Goal: Information Seeking & Learning: Learn about a topic

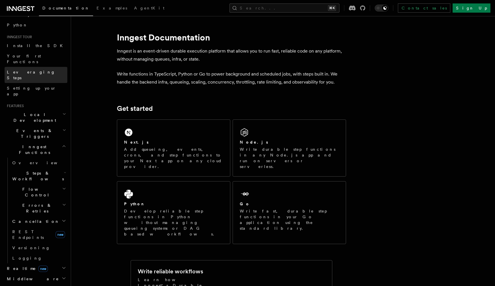
scroll to position [45, 0]
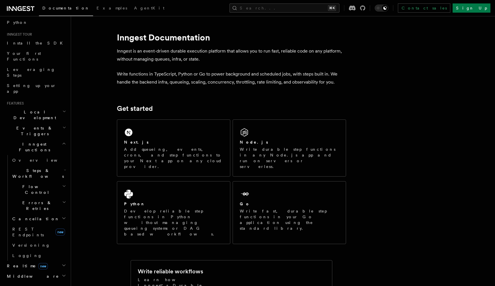
click at [36, 109] on span "Local Development" at bounding box center [34, 114] width 58 height 11
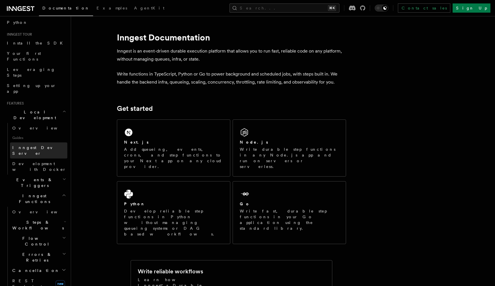
click at [46, 142] on link "Inngest Dev Server" at bounding box center [38, 150] width 57 height 16
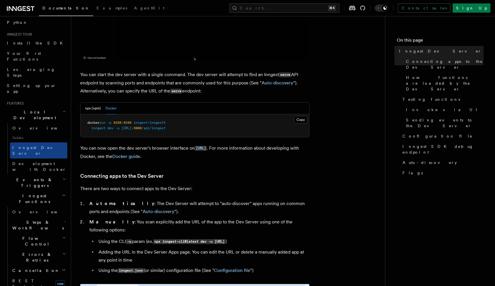
scroll to position [197, 0]
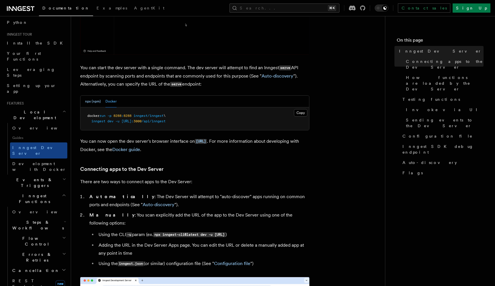
click at [95, 100] on button "npx (npm)" at bounding box center [93, 101] width 16 height 12
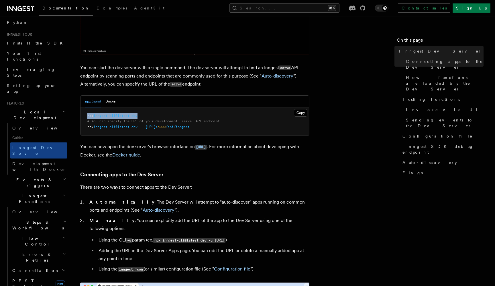
drag, startPoint x: 87, startPoint y: 116, endPoint x: 150, endPoint y: 116, distance: 63.1
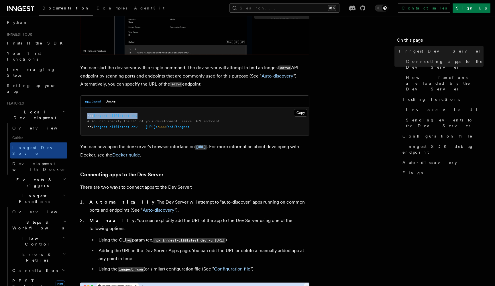
click at [150, 116] on pre "npx inngest-cli@latest dev # You can specify the URL of your development `serve…" at bounding box center [195, 121] width 229 height 28
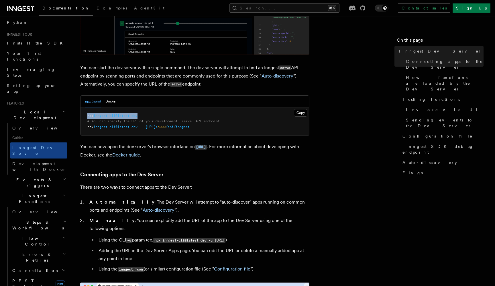
copy span "npx inngest-cli@latest dev"
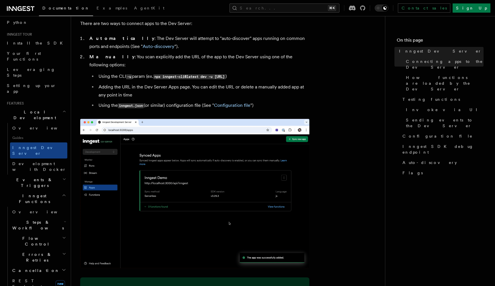
scroll to position [397, 0]
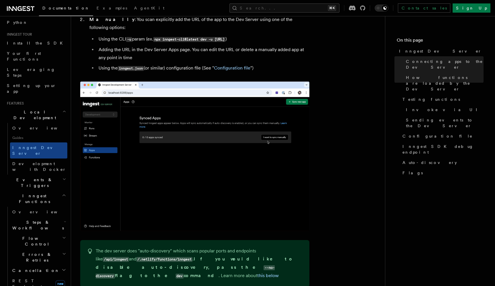
click at [50, 174] on h2 "Events & Triggers" at bounding box center [36, 182] width 63 height 16
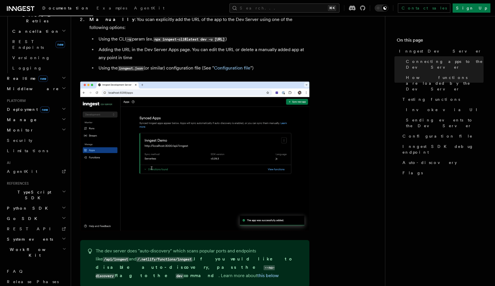
scroll to position [285, 0]
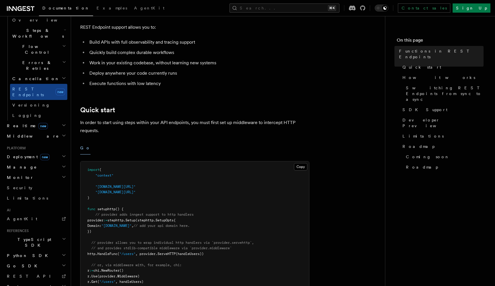
scroll to position [106, 0]
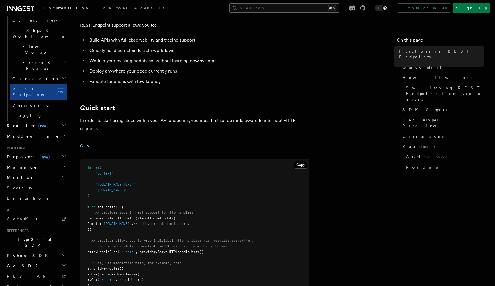
click at [313, 8] on button "Search... ⌘K" at bounding box center [285, 7] width 110 height 9
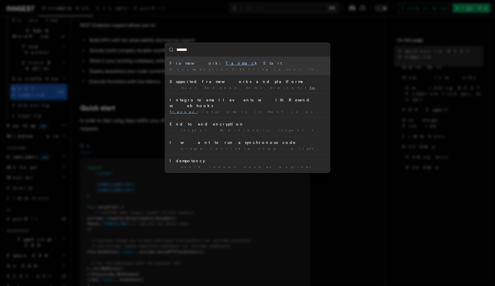
type input "********"
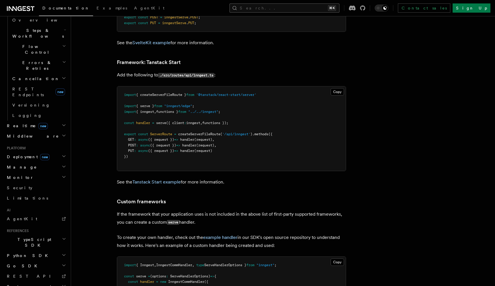
scroll to position [4814, 0]
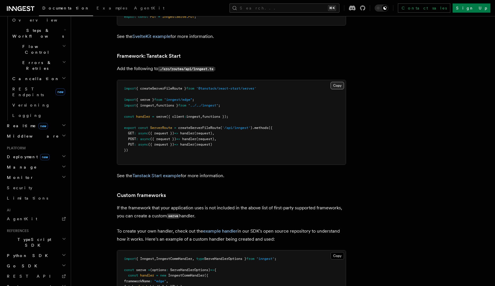
click at [339, 82] on button "Copy Copied" at bounding box center [337, 85] width 13 height 7
click at [175, 173] on link "Tanstack Start example" at bounding box center [156, 175] width 48 height 5
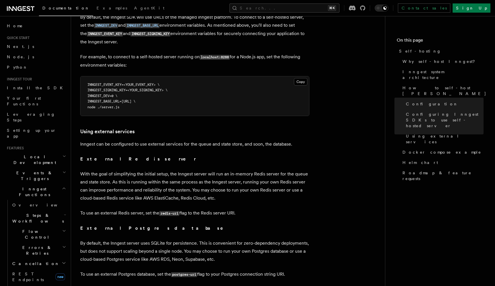
scroll to position [1269, 0]
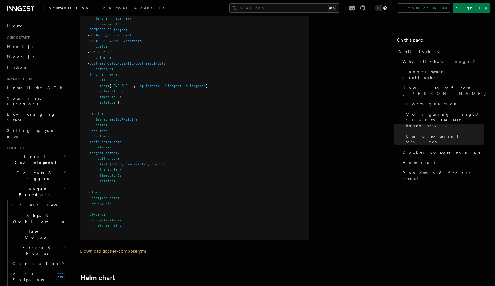
scroll to position [1711, 0]
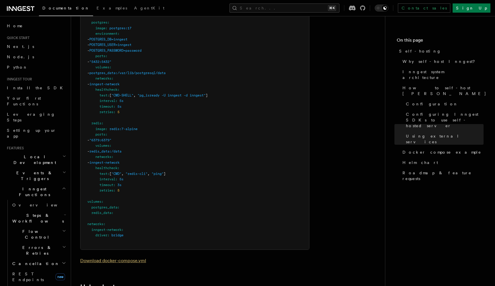
click at [112, 257] on link "Download docker-compose.yml" at bounding box center [113, 259] width 66 height 5
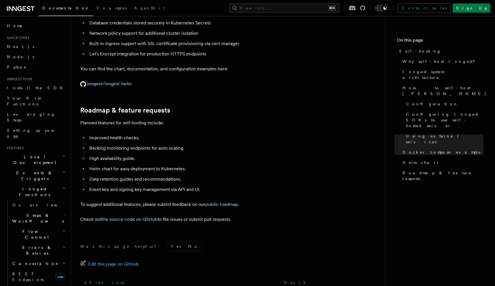
scroll to position [2177, 0]
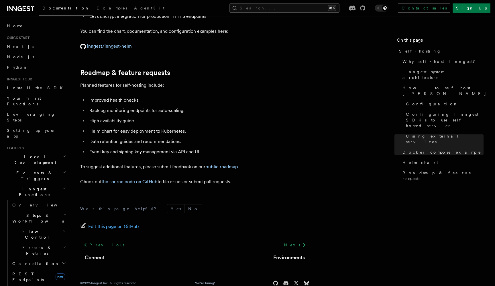
click at [252, 42] on p "inngest/inngest-helm" at bounding box center [194, 46] width 229 height 8
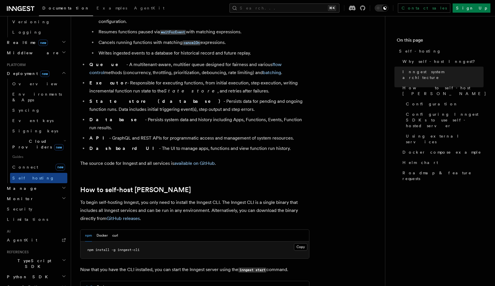
scroll to position [270, 0]
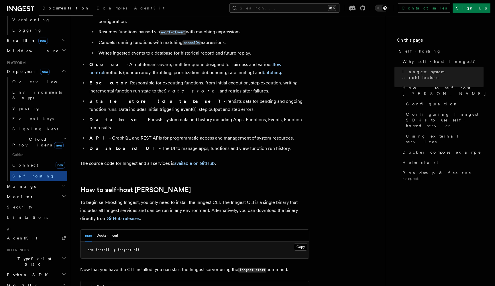
click at [40, 253] on h2 "TypeScript SDK" at bounding box center [36, 261] width 63 height 16
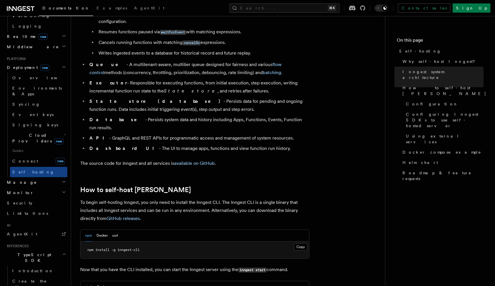
scroll to position [274, 0]
click at [28, 268] on span "Introduction" at bounding box center [32, 270] width 41 height 5
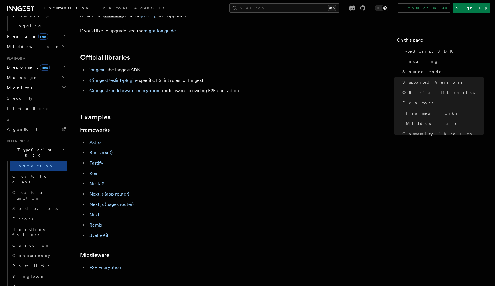
scroll to position [153, 0]
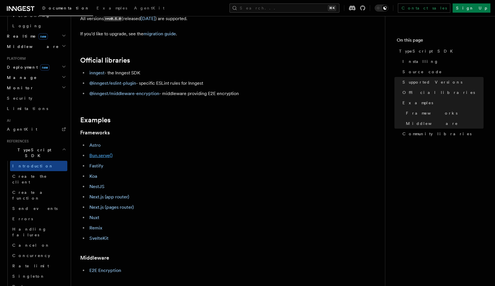
click at [105, 157] on link "Bun.serve()" at bounding box center [100, 155] width 23 height 5
